Goal: Task Accomplishment & Management: Complete application form

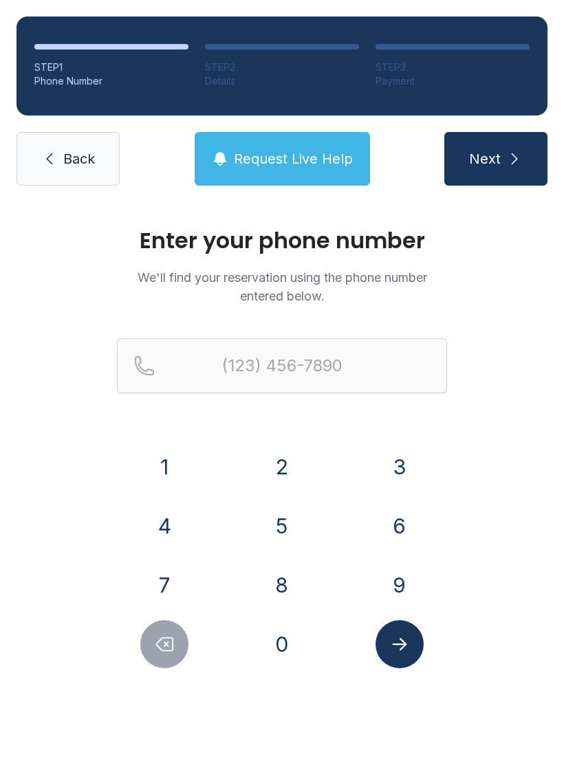
click at [91, 164] on span "Back" at bounding box center [79, 158] width 32 height 19
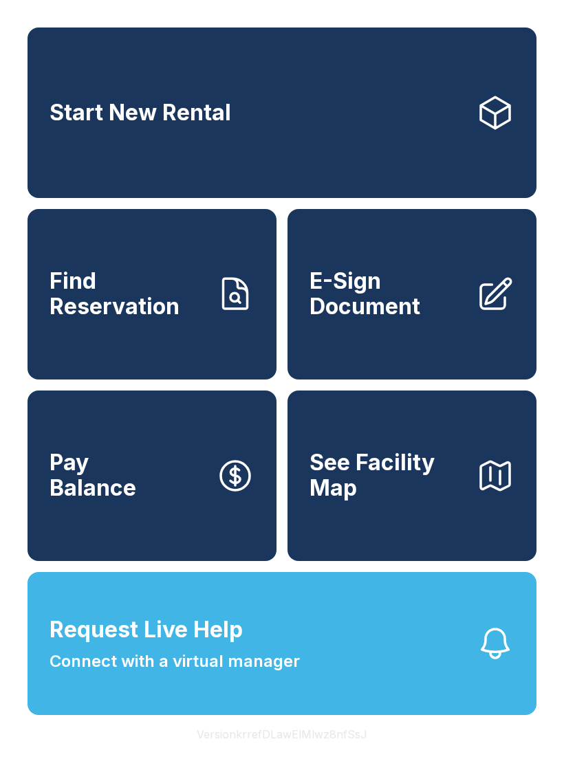
click at [437, 467] on button "See Facility Map" at bounding box center [411, 476] width 249 height 171
click at [461, 313] on span "E-Sign Document" at bounding box center [386, 294] width 155 height 50
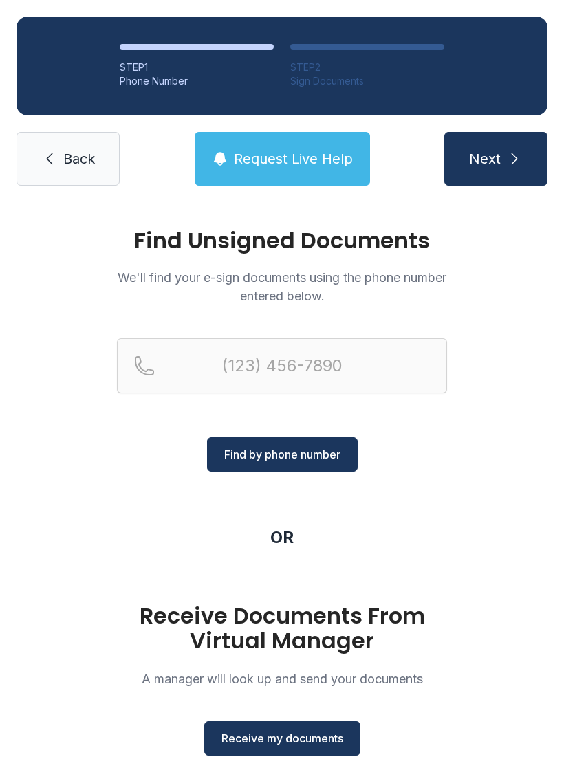
click at [297, 749] on button "Receive my documents" at bounding box center [282, 738] width 156 height 34
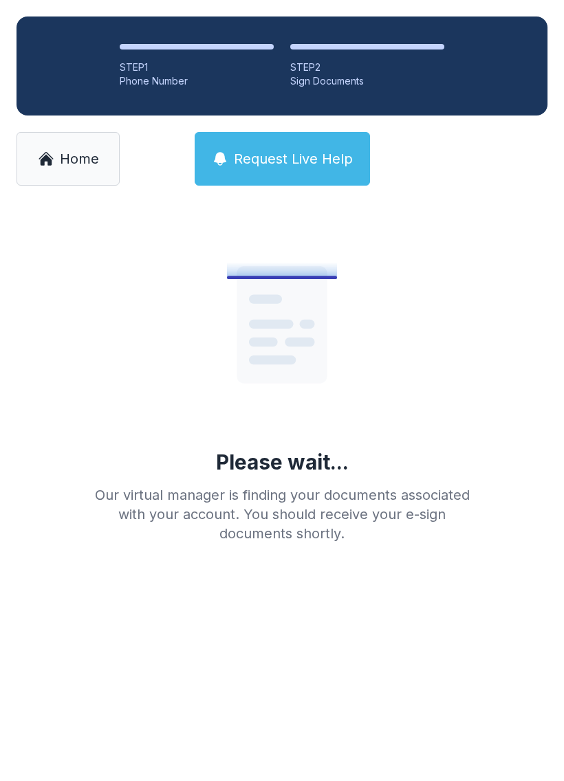
click at [309, 169] on button "Request Live Help" at bounding box center [282, 159] width 175 height 54
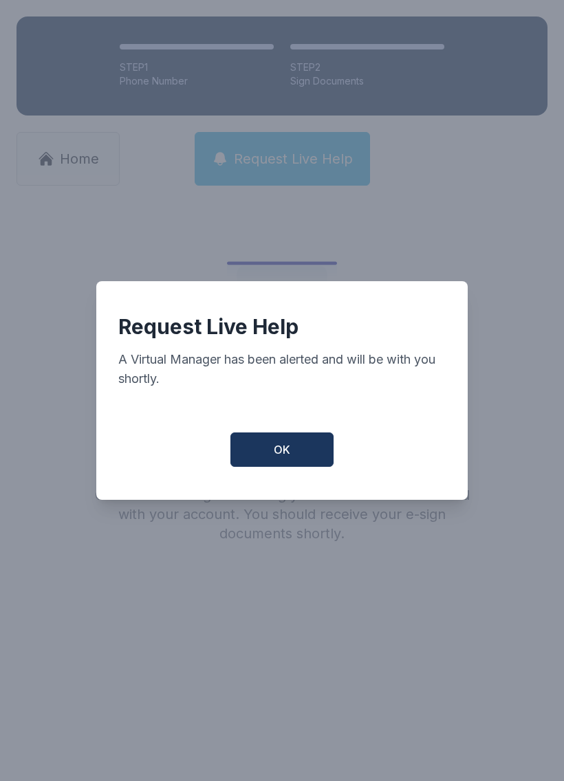
click at [309, 451] on button "OK" at bounding box center [281, 449] width 103 height 34
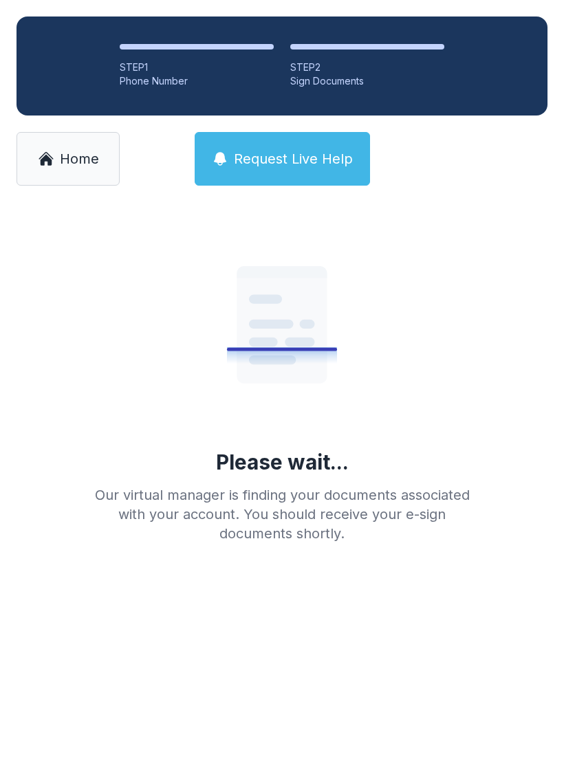
click at [318, 153] on span "Request Live Help" at bounding box center [293, 158] width 119 height 19
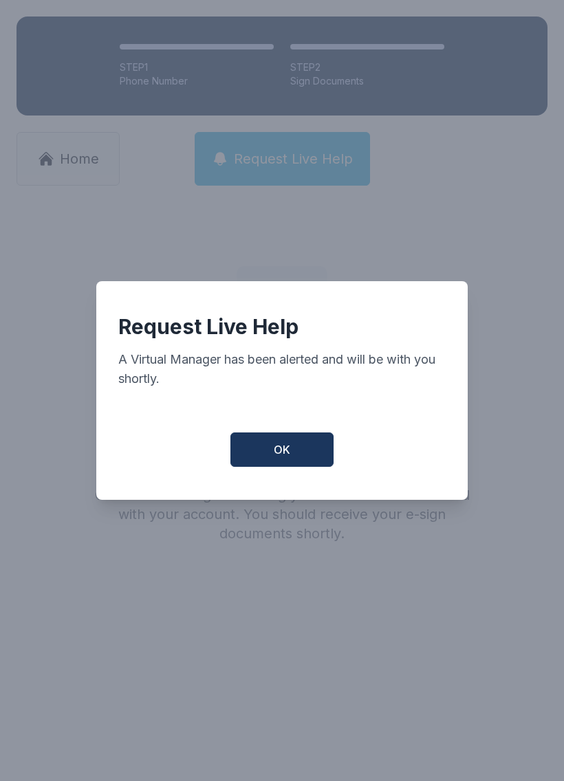
click at [305, 460] on button "OK" at bounding box center [281, 449] width 103 height 34
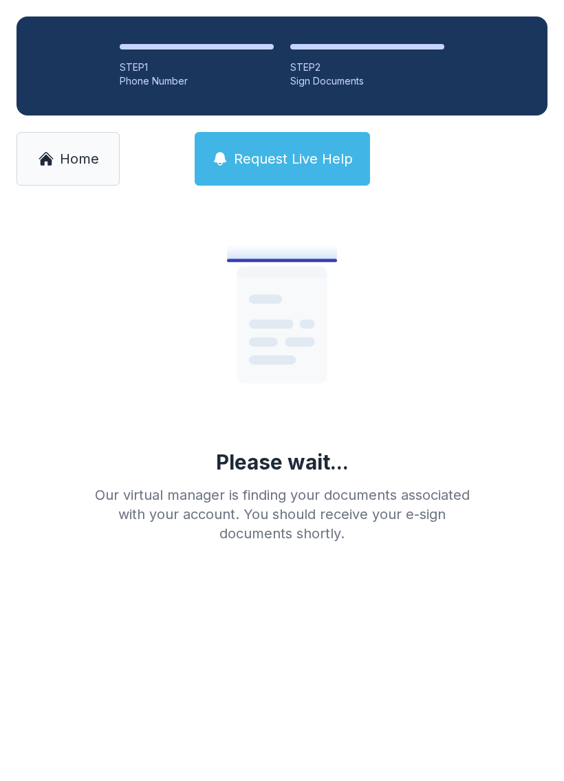
click at [91, 169] on link "Home" at bounding box center [68, 159] width 103 height 54
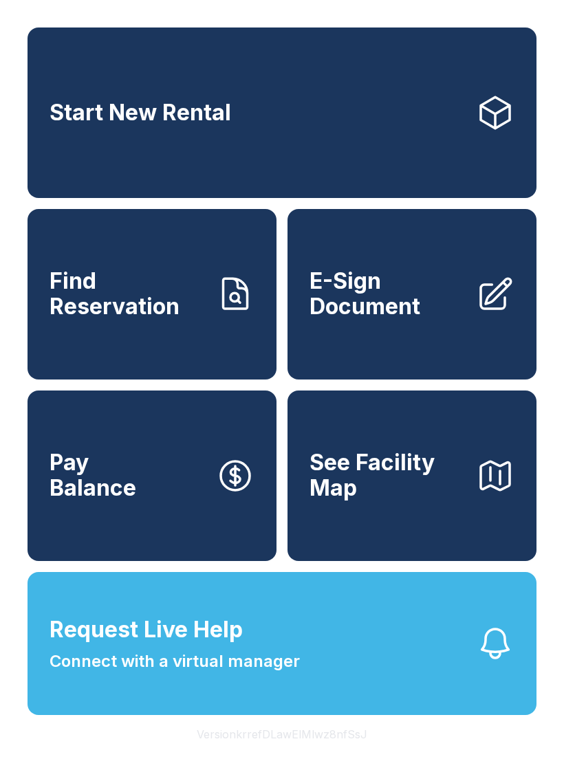
click at [348, 685] on button "Request Live Help Connect with a virtual manager" at bounding box center [282, 643] width 509 height 143
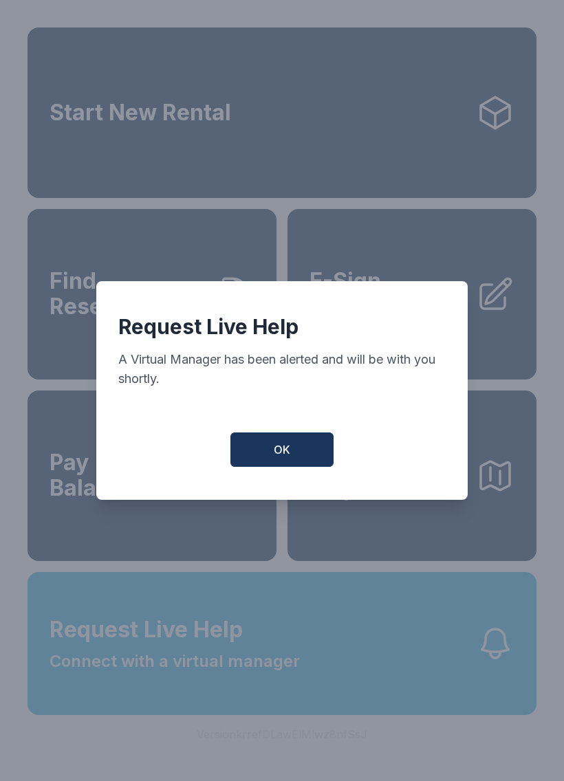
click at [293, 448] on button "OK" at bounding box center [281, 449] width 103 height 34
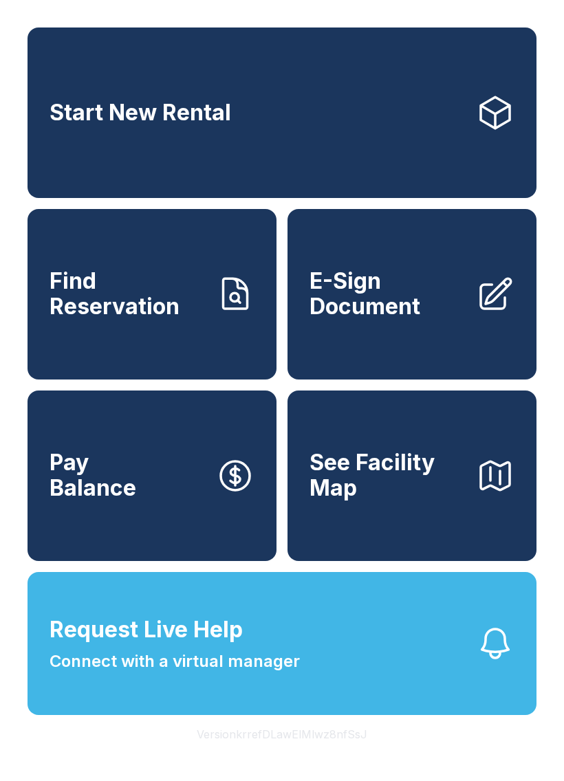
click at [375, 319] on span "E-Sign Document" at bounding box center [386, 294] width 155 height 50
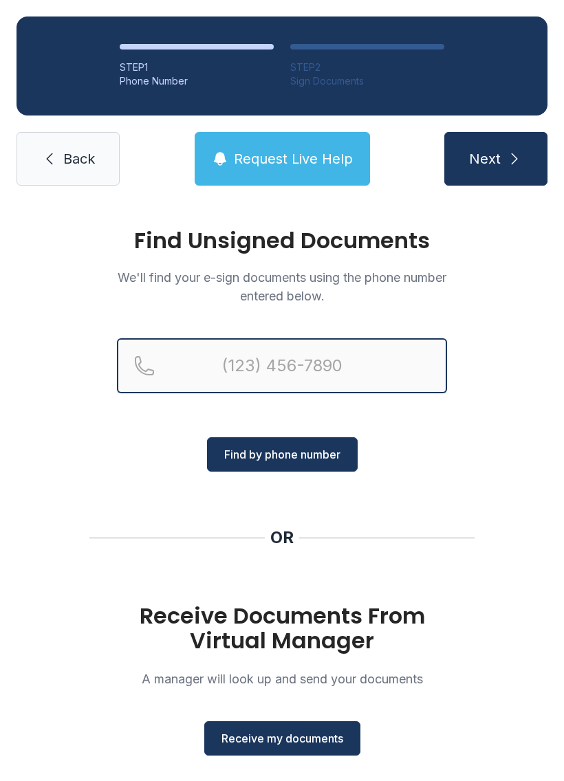
click at [329, 355] on input "Reservation phone number" at bounding box center [282, 365] width 330 height 55
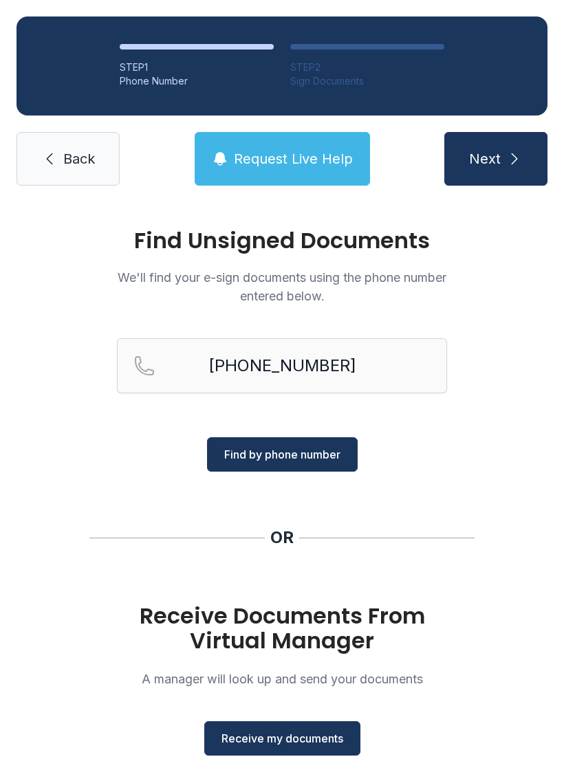
click at [304, 454] on span "Find by phone number" at bounding box center [282, 454] width 116 height 17
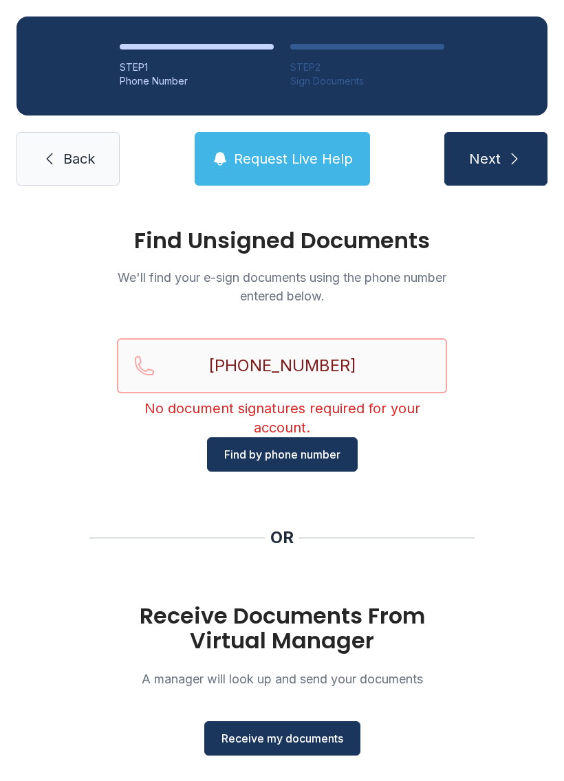
click at [410, 364] on input "[PHONE_NUMBER]" at bounding box center [282, 365] width 330 height 55
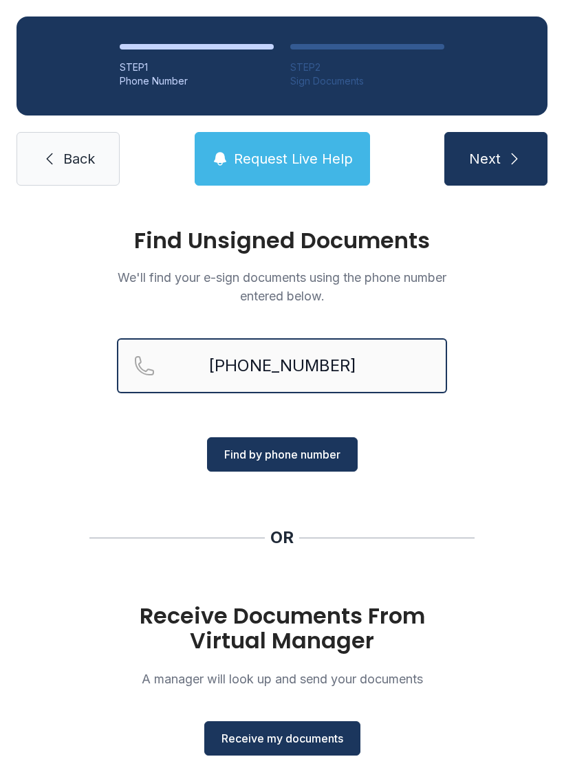
type input "[PHONE_NUMBER]"
click at [329, 449] on span "Find by phone number" at bounding box center [282, 454] width 116 height 17
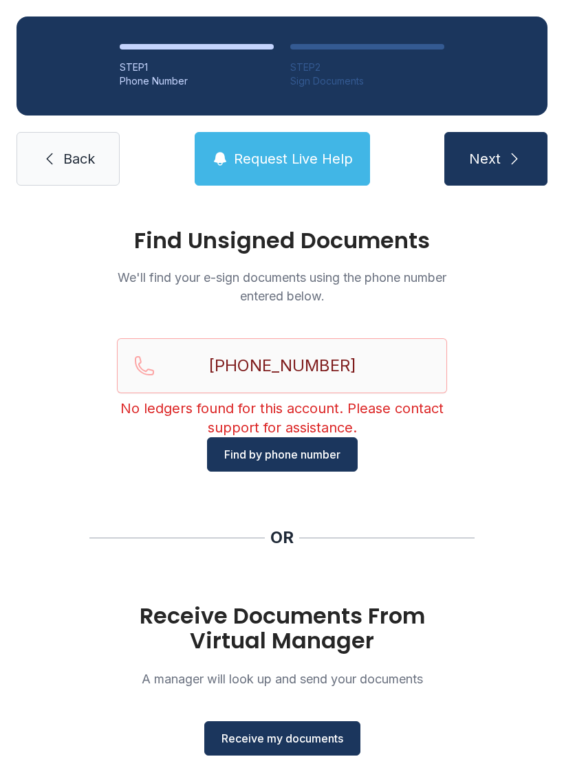
click at [496, 146] on button "Next" at bounding box center [495, 159] width 103 height 54
